Goal: Communication & Community: Answer question/provide support

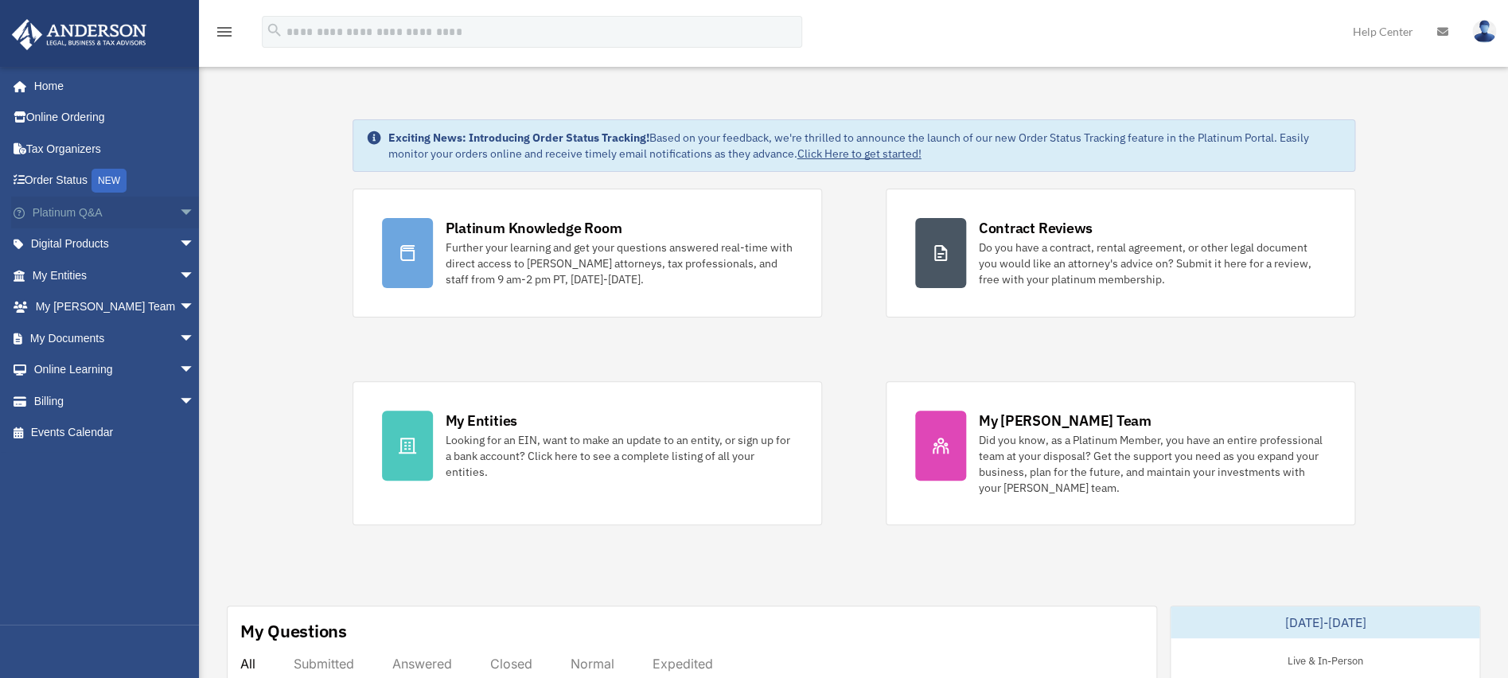
click at [72, 203] on link "Platinum Q&A arrow_drop_down" at bounding box center [115, 213] width 208 height 32
click at [179, 210] on span "arrow_drop_down" at bounding box center [195, 213] width 32 height 33
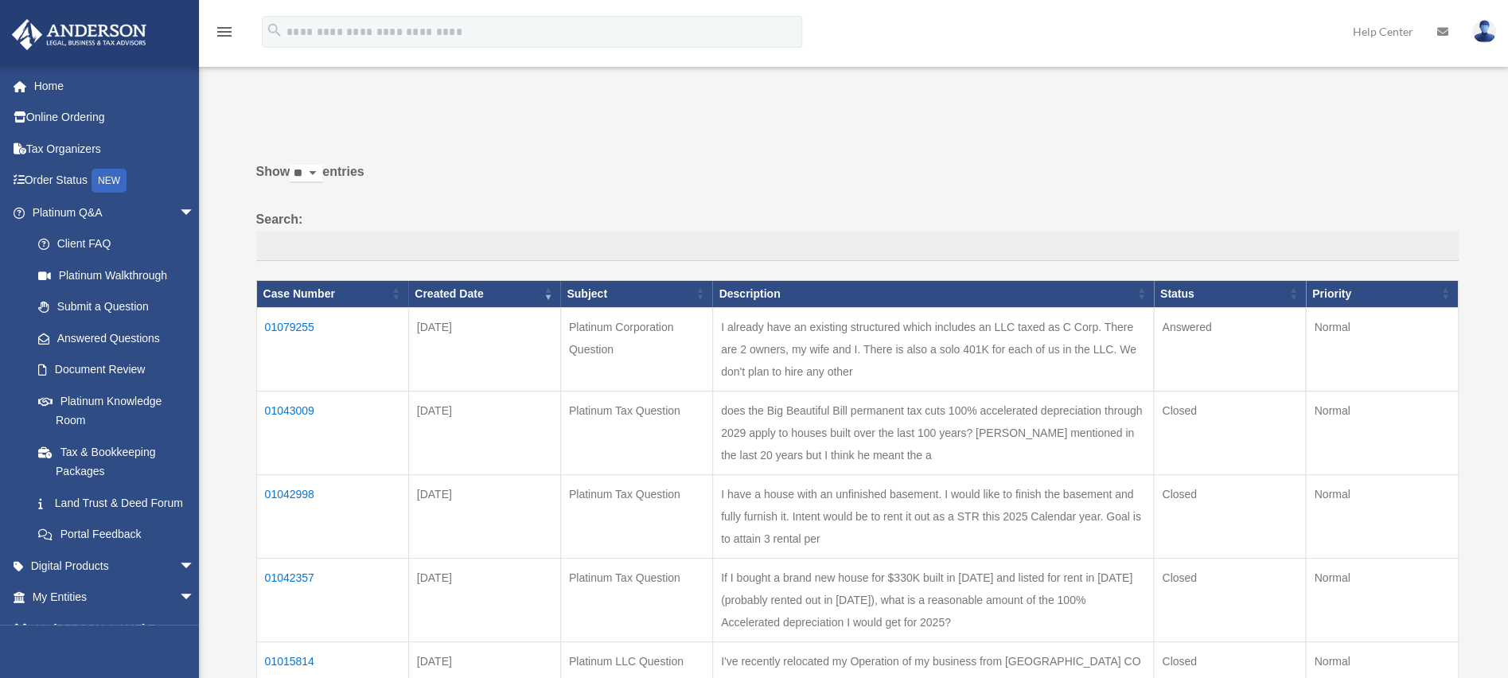
click at [306, 329] on td "01079255" at bounding box center [332, 349] width 152 height 84
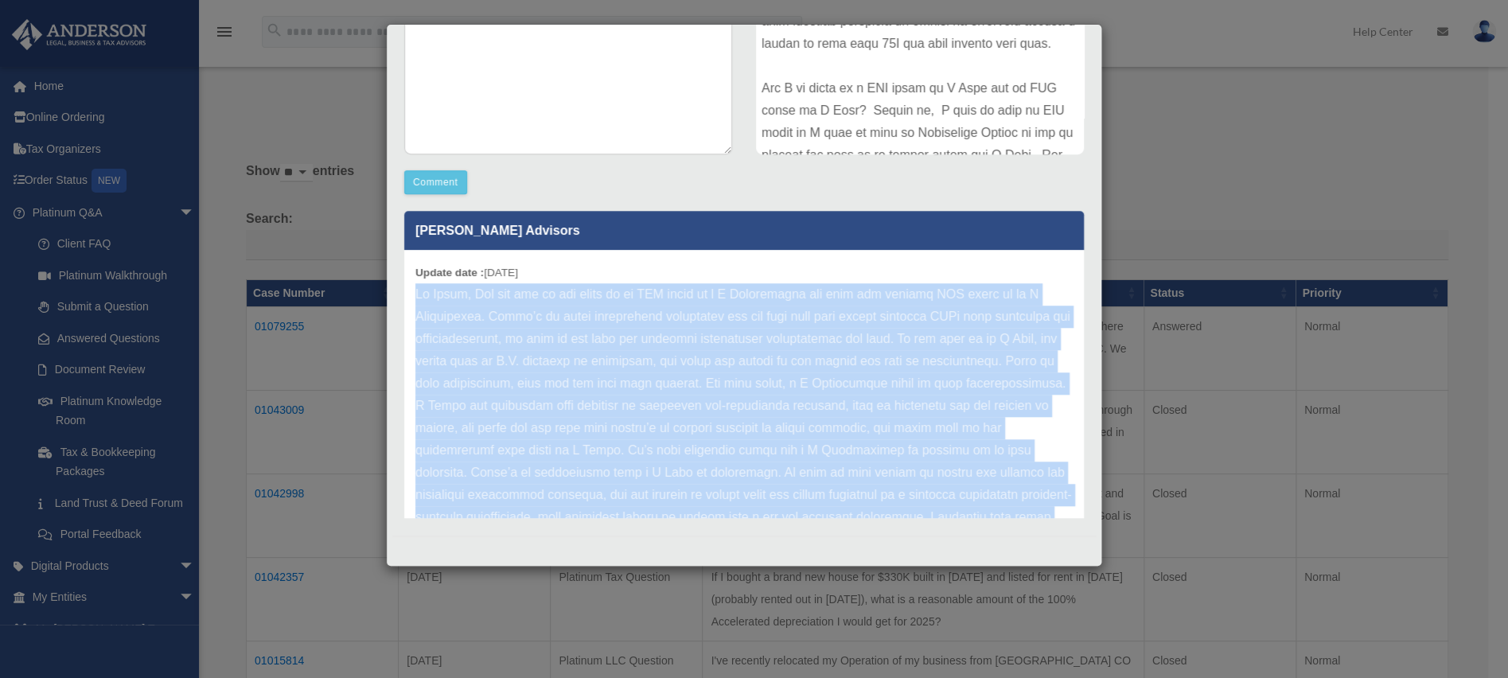
drag, startPoint x: 650, startPoint y: 473, endPoint x: 412, endPoint y: 283, distance: 304.2
click at [412, 283] on div "Update date : 08-21-2025" at bounding box center [744, 517] width 680 height 535
copy p "Hi Scott, Yes you can be the owner of an LLC taxed as a C Corporation and also …"
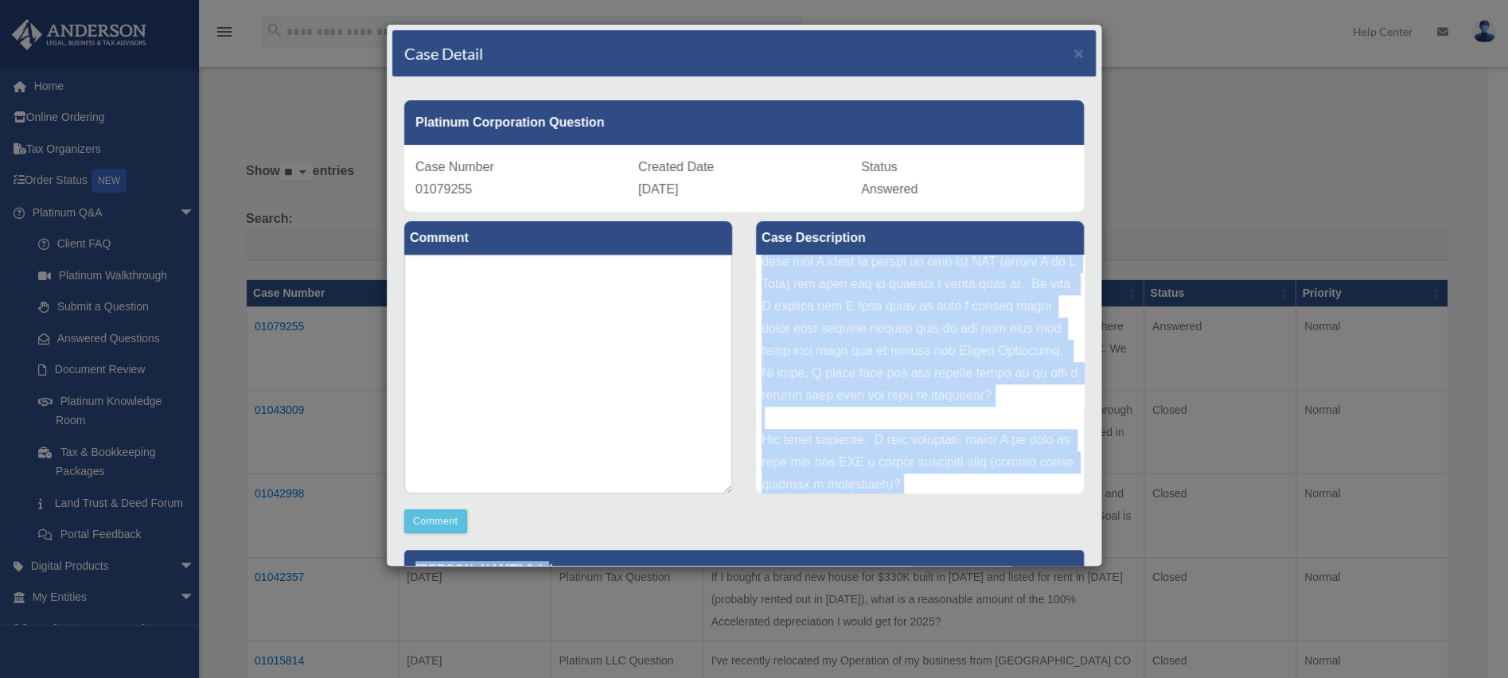
scroll to position [708, 0]
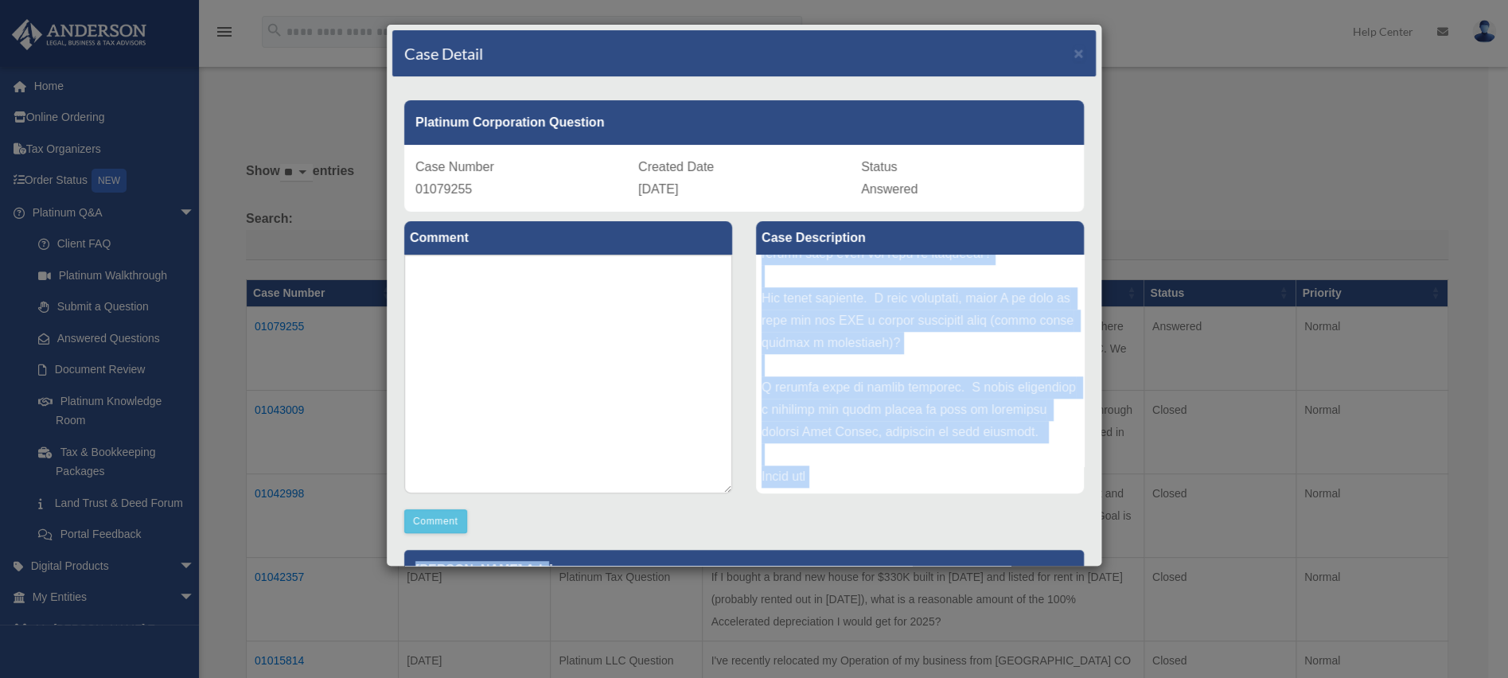
drag, startPoint x: 752, startPoint y: 270, endPoint x: 911, endPoint y: 522, distance: 297.9
click at [909, 494] on div at bounding box center [920, 374] width 328 height 239
copy div "I already have an existing structured which includes an LLC taxed as C Corp. Th…"
click at [1074, 50] on span "×" at bounding box center [1079, 53] width 10 height 18
